Goal: Transaction & Acquisition: Obtain resource

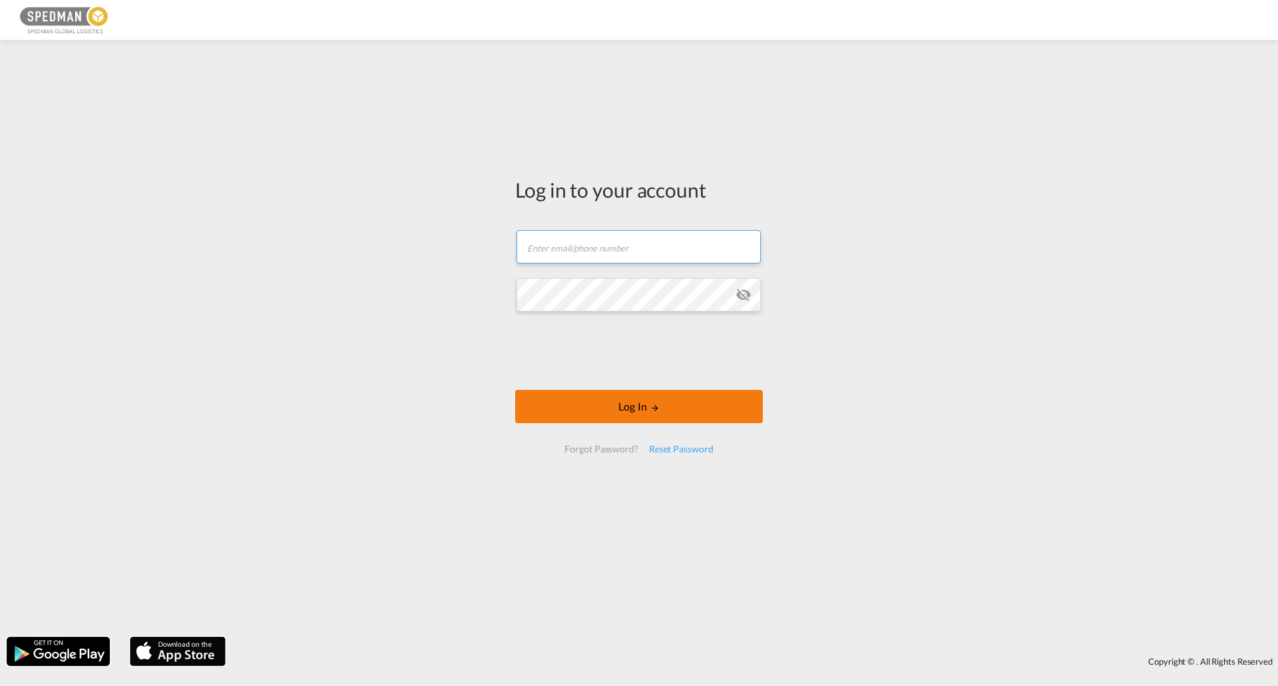
type input "[EMAIL_ADDRESS][DOMAIN_NAME]"
click at [634, 401] on button "Log In" at bounding box center [639, 406] width 248 height 33
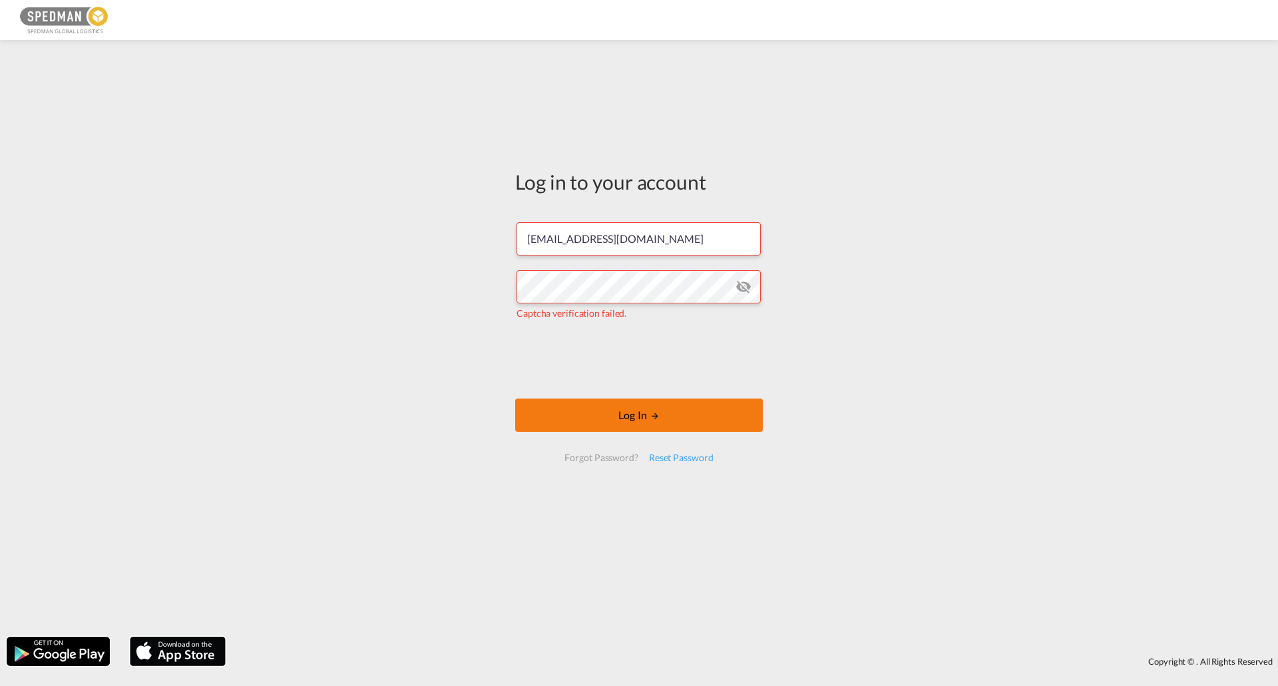
click at [690, 419] on button "Log In" at bounding box center [639, 415] width 248 height 33
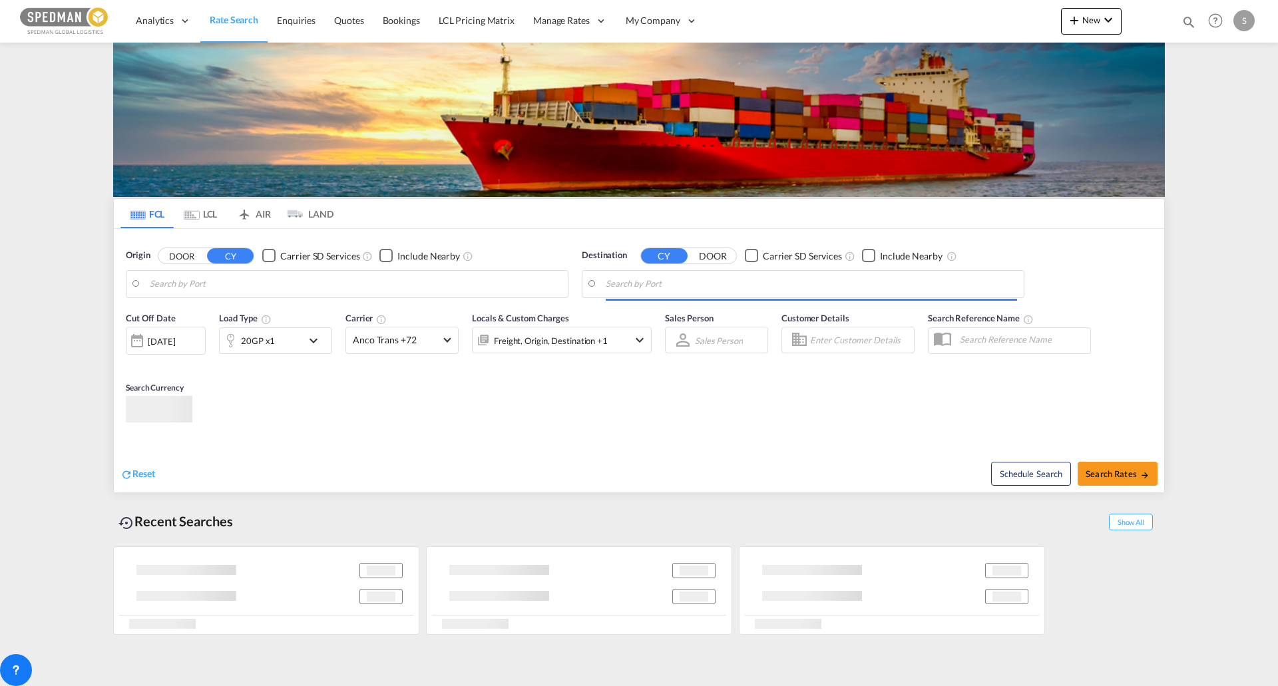
type input "[GEOGRAPHIC_DATA], DKFRC"
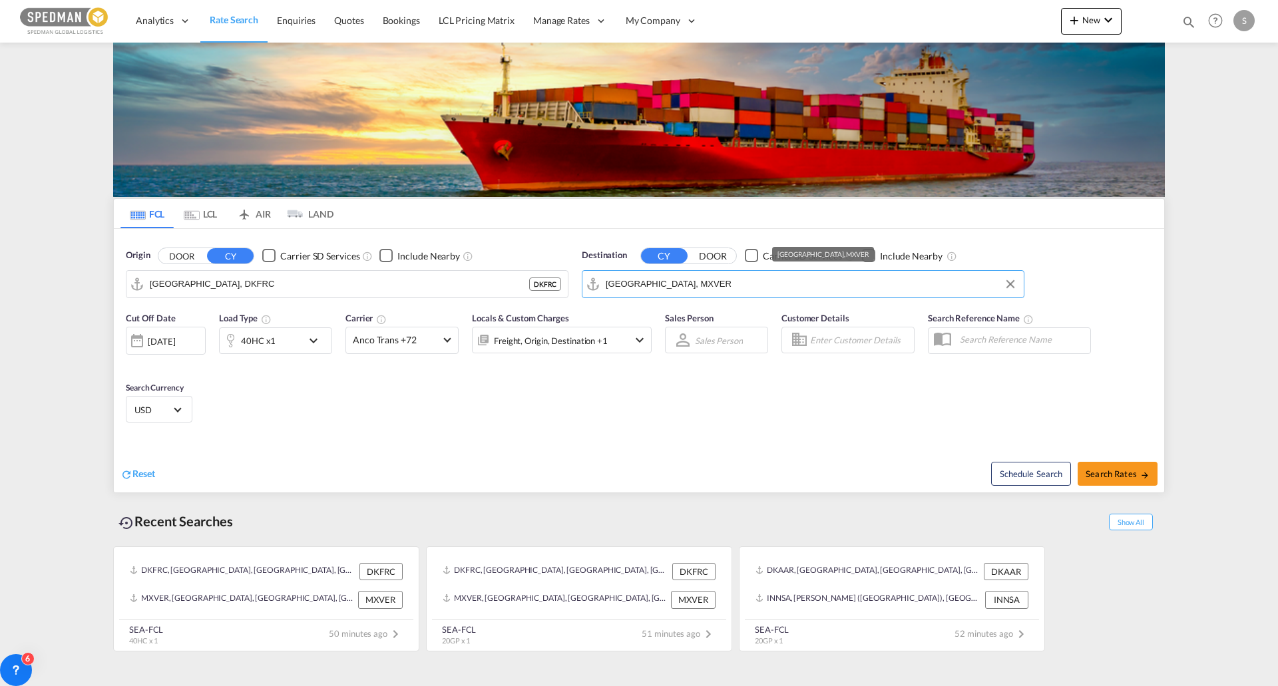
click at [646, 277] on input "[GEOGRAPHIC_DATA], MXVER" at bounding box center [811, 284] width 411 height 20
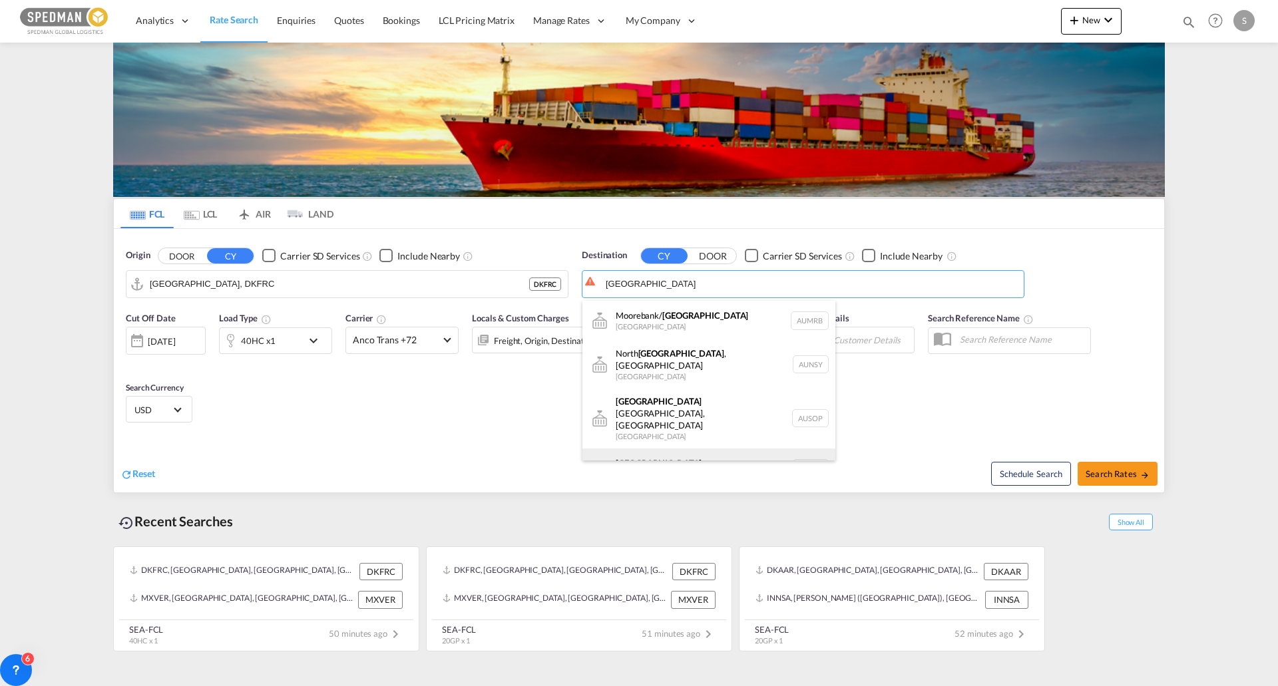
click at [683, 449] on div "[GEOGRAPHIC_DATA] [GEOGRAPHIC_DATA] AUSYD" at bounding box center [708, 469] width 253 height 40
type input "[GEOGRAPHIC_DATA], AUSYD"
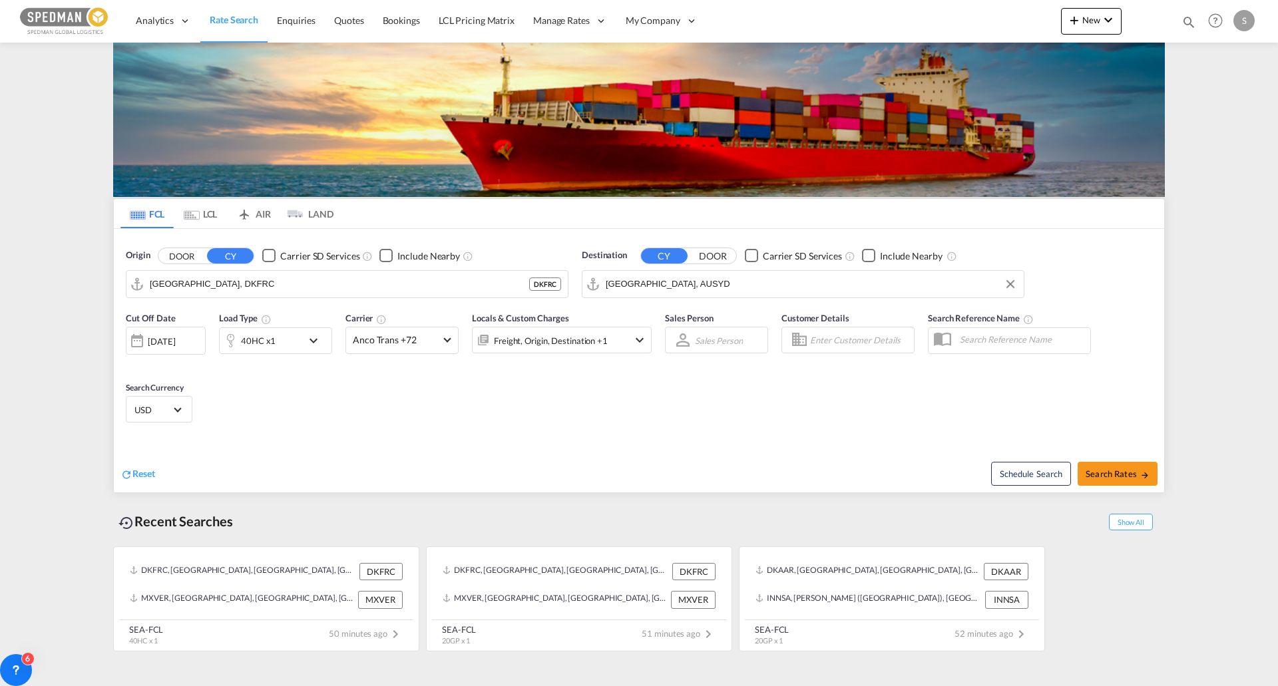
click at [309, 343] on md-icon "icon-chevron-down" at bounding box center [316, 341] width 23 height 16
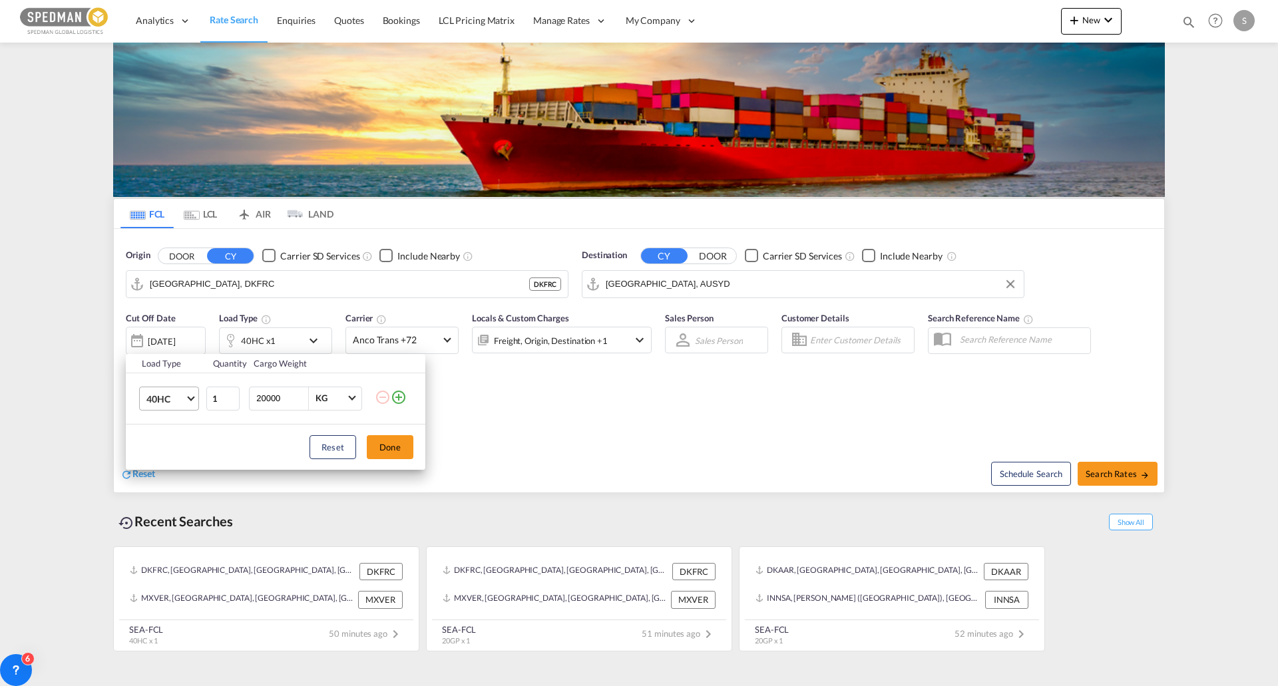
click at [184, 404] on span "40HC" at bounding box center [165, 399] width 39 height 13
click at [174, 342] on md-option "20GP" at bounding box center [181, 335] width 90 height 32
click at [389, 437] on button "Done" at bounding box center [390, 447] width 47 height 24
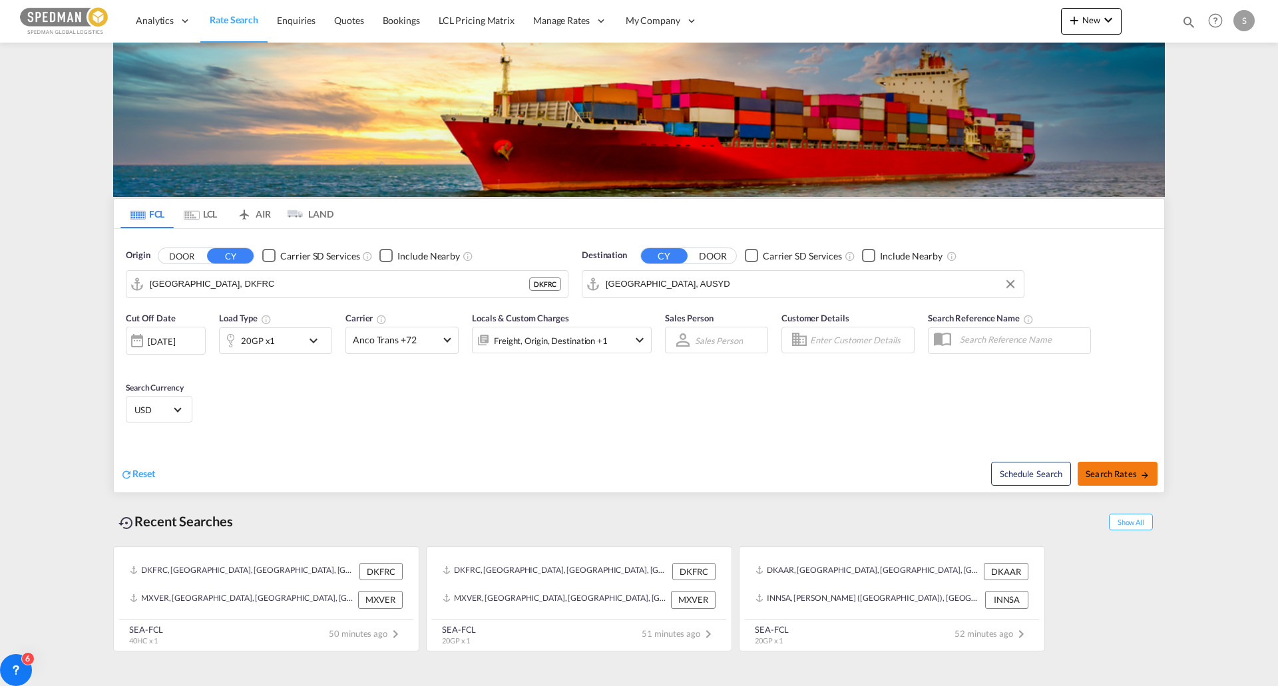
click at [1130, 466] on button "Search Rates" at bounding box center [1117, 474] width 80 height 24
type input "DKFRC to AUSYD / [DATE]"
